Goal: Check status: Check status

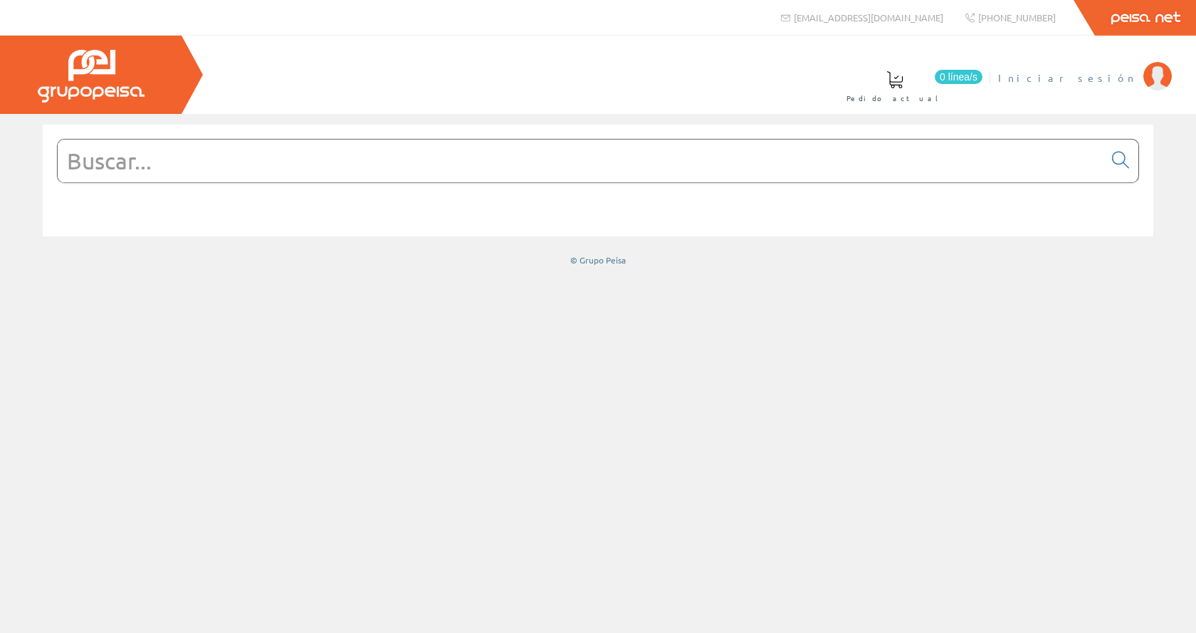
click at [1105, 80] on span "Iniciar sesión" at bounding box center [1067, 77] width 138 height 14
click at [1112, 85] on li "Inma Catalán Mi cuenta Mis datos Mis ofertas Mis pedidos Mis albaranes Mis fact…" at bounding box center [1094, 86] width 159 height 55
click at [1110, 83] on span "Inma Catalán" at bounding box center [1076, 77] width 117 height 14
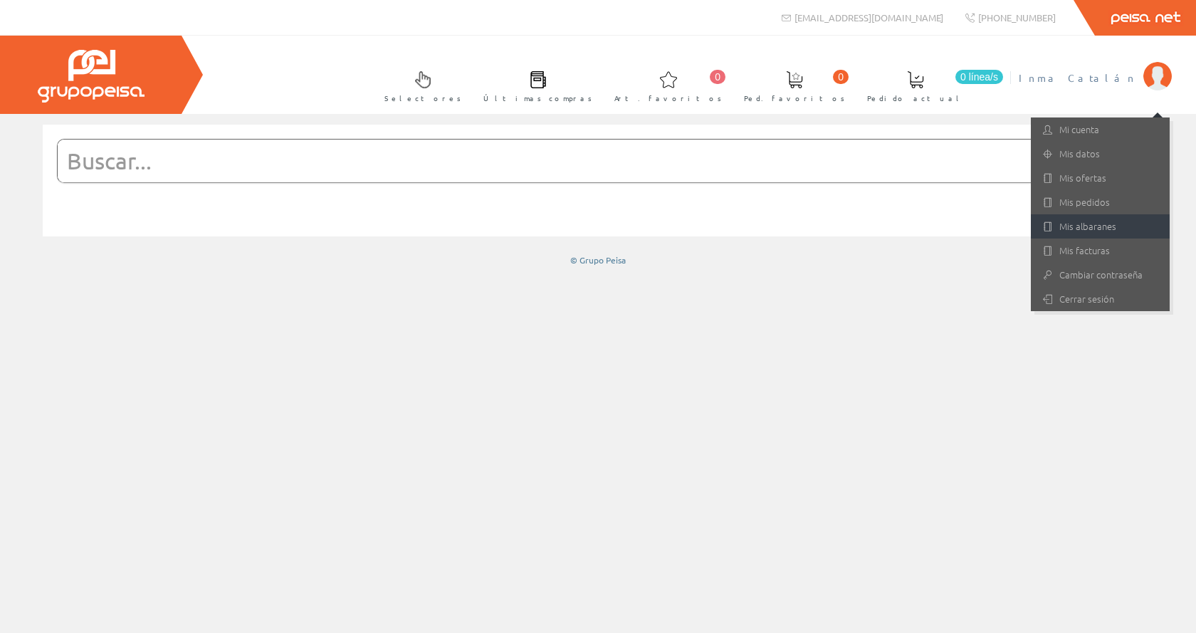
click at [1082, 227] on link "Mis albaranes" at bounding box center [1100, 226] width 139 height 24
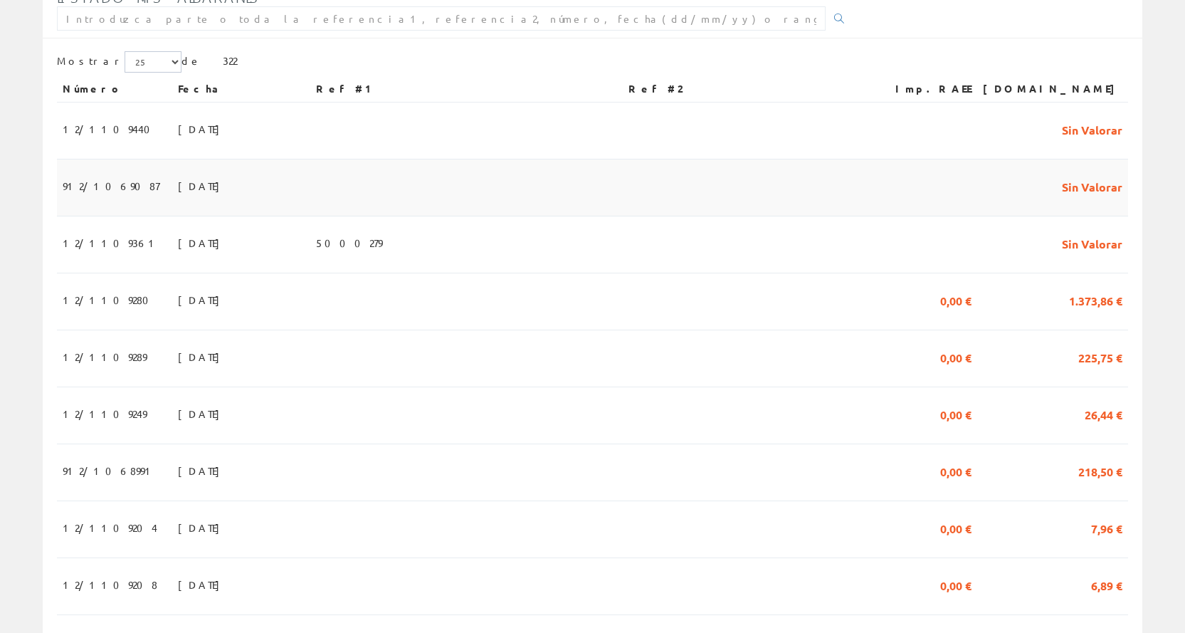
scroll to position [285, 0]
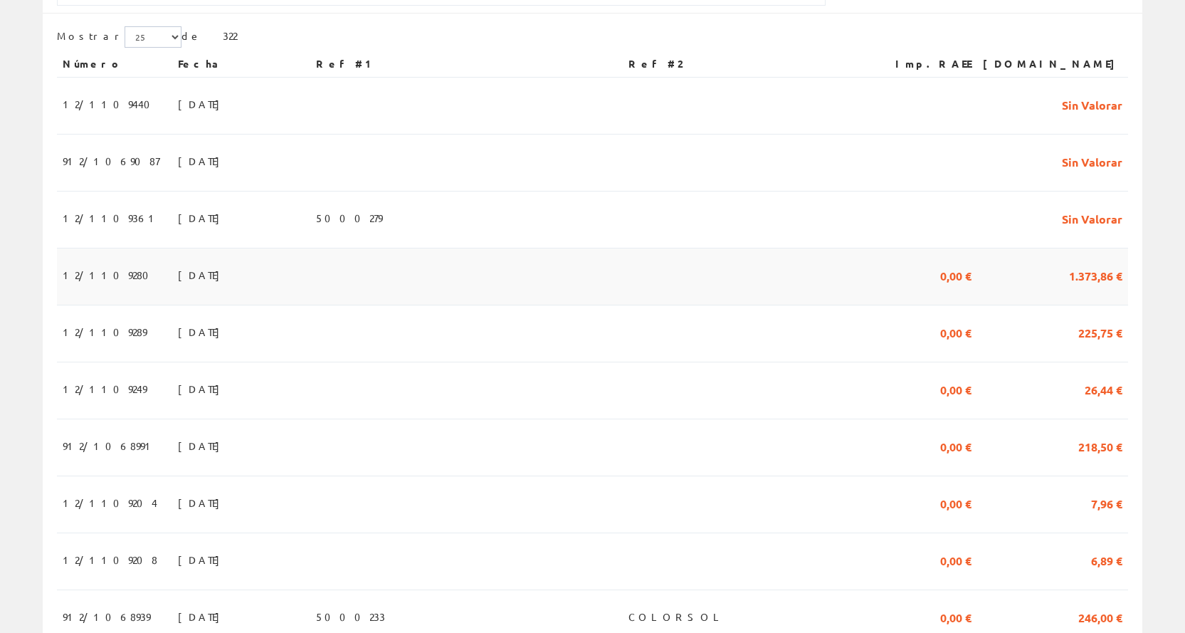
click at [101, 283] on span "12/1109280" at bounding box center [110, 275] width 95 height 24
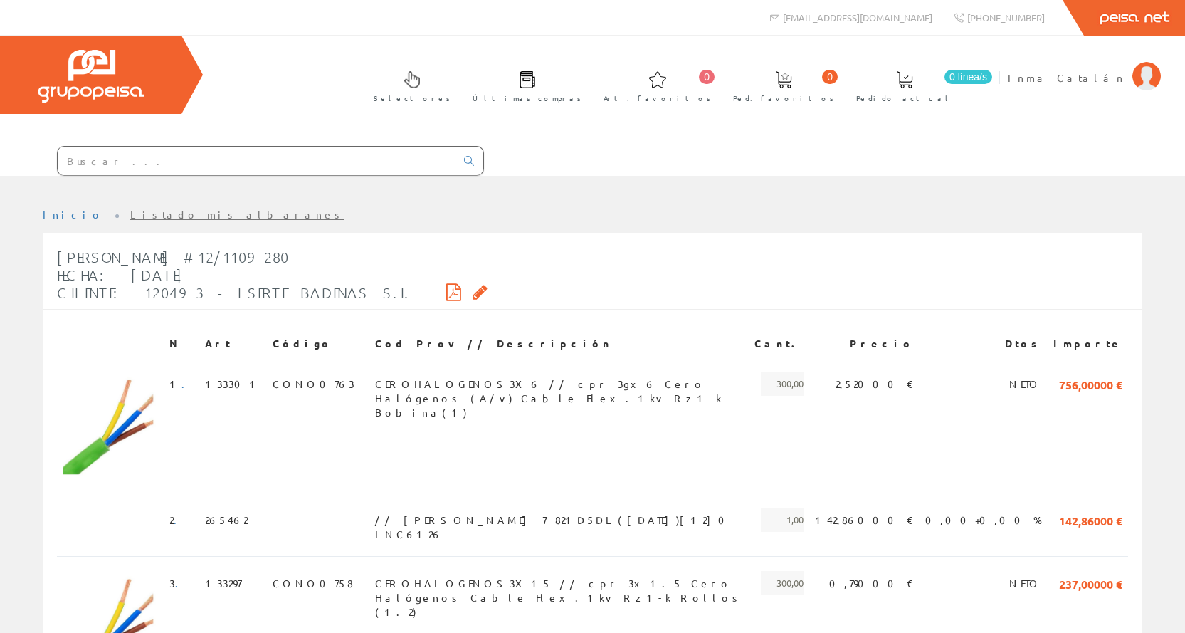
click at [446, 287] on icon at bounding box center [453, 292] width 15 height 10
